Goal: Task Accomplishment & Management: Use online tool/utility

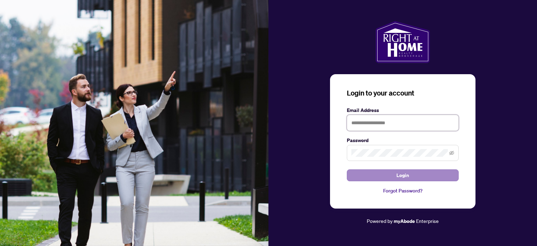
type input "**********"
click at [435, 175] on button "Login" at bounding box center [403, 175] width 112 height 12
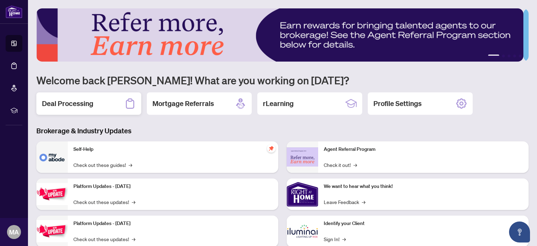
click at [82, 103] on h2 "Deal Processing" at bounding box center [67, 104] width 51 height 10
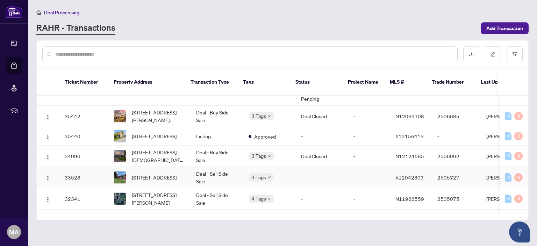
scroll to position [245, 0]
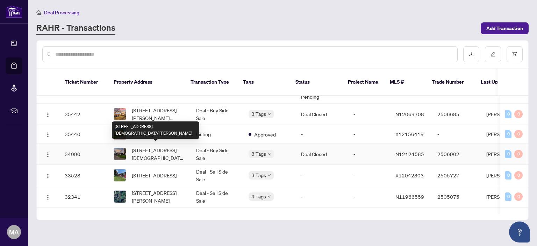
click at [168, 146] on span "[STREET_ADDRESS][DEMOGRAPHIC_DATA][PERSON_NAME]" at bounding box center [158, 153] width 53 height 15
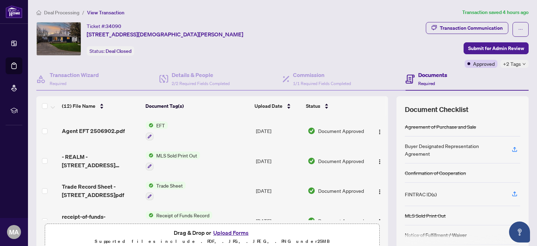
click at [157, 123] on span "EFT" at bounding box center [160, 125] width 14 height 8
click at [161, 122] on span "EFT" at bounding box center [160, 125] width 14 height 8
click at [108, 128] on span "Agent EFT 2506902.pdf" at bounding box center [93, 131] width 63 height 8
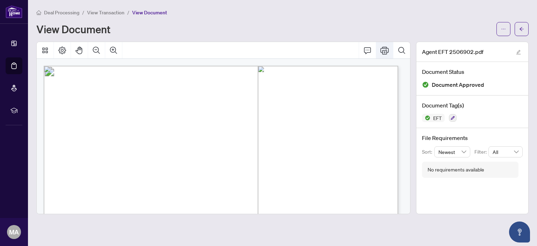
click at [383, 52] on icon "Print" at bounding box center [384, 50] width 8 height 8
